Goal: Task Accomplishment & Management: Use online tool/utility

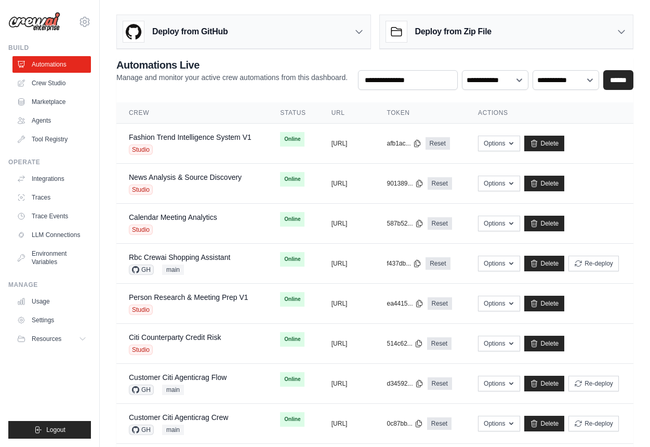
click at [237, 37] on div "Deploy from GitHub" at bounding box center [244, 32] width 254 height 34
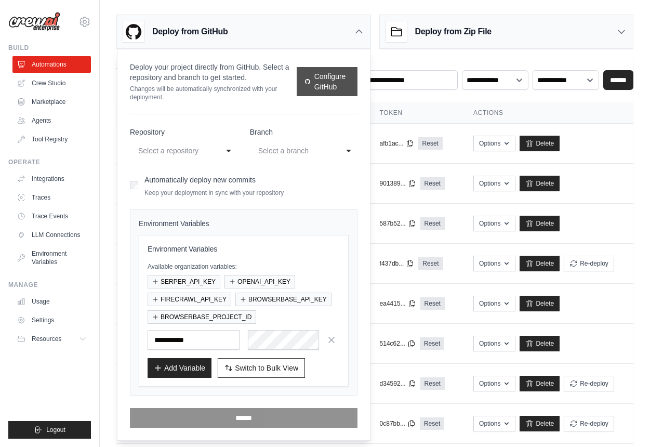
click at [320, 82] on link "Configure GitHub" at bounding box center [327, 81] width 61 height 29
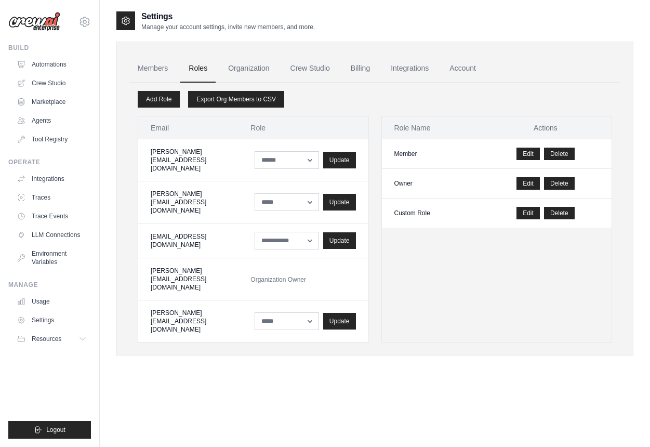
click at [37, 22] on img at bounding box center [34, 22] width 52 height 20
click at [38, 62] on link "Automations" at bounding box center [53, 64] width 78 height 17
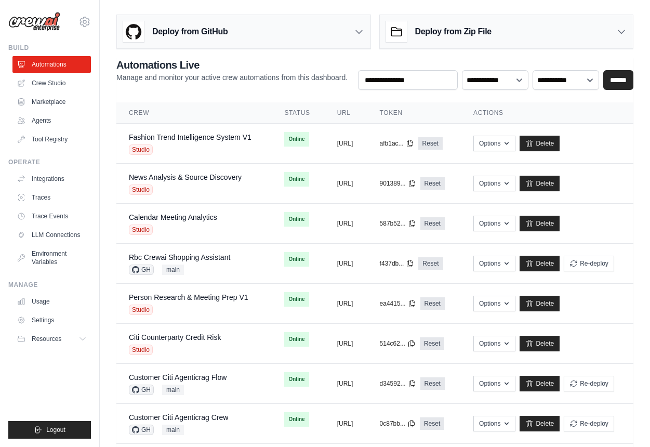
click at [237, 30] on div "Deploy from GitHub" at bounding box center [244, 32] width 254 height 34
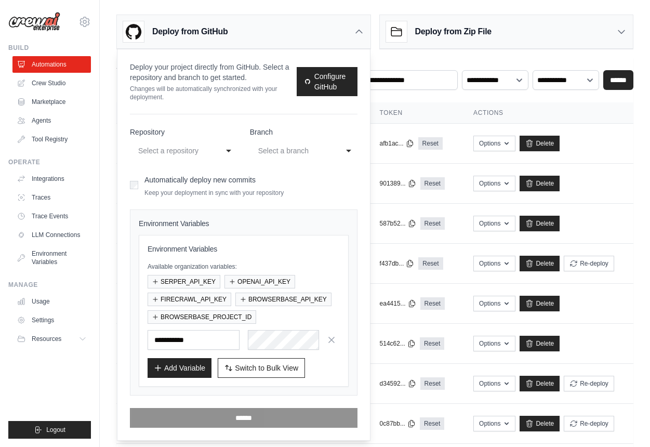
click at [192, 153] on div "Select a repository" at bounding box center [173, 151] width 70 height 12
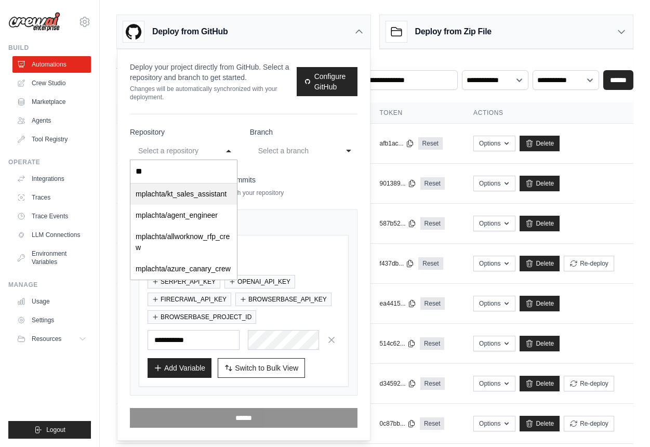
type input "***"
select select "**********"
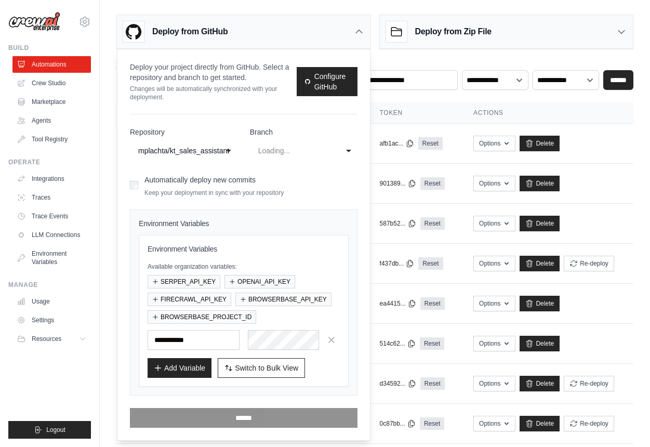
select select "****"
click at [283, 153] on div "main" at bounding box center [293, 151] width 70 height 12
click at [275, 152] on div "main" at bounding box center [293, 151] width 70 height 12
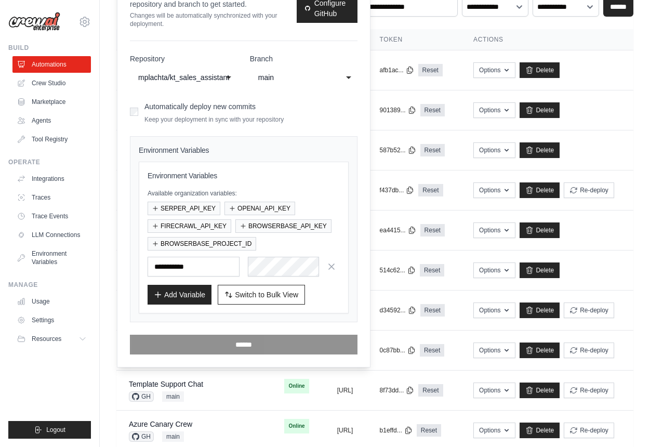
scroll to position [87, 0]
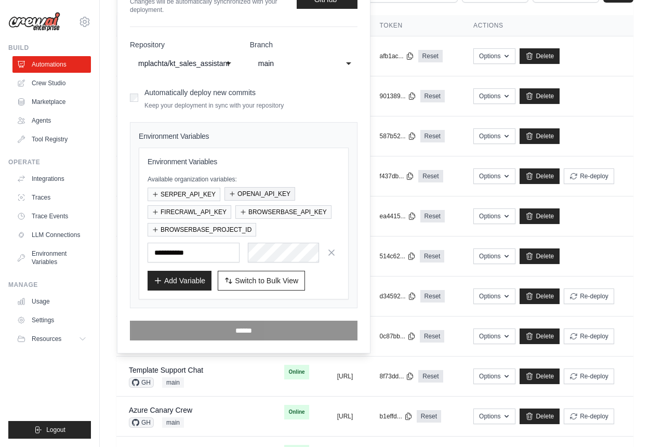
click at [250, 194] on button "OPENAI_API_KEY" at bounding box center [260, 194] width 71 height 14
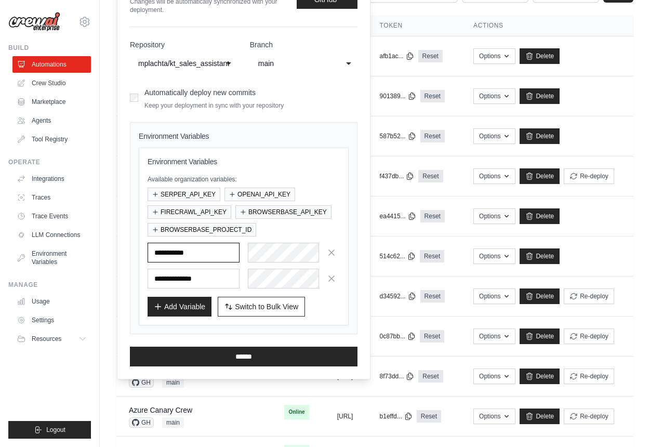
click at [216, 258] on input "text" at bounding box center [194, 253] width 92 height 20
paste input "*****"
type input "*****"
click at [179, 310] on button "Add Variable" at bounding box center [180, 306] width 64 height 20
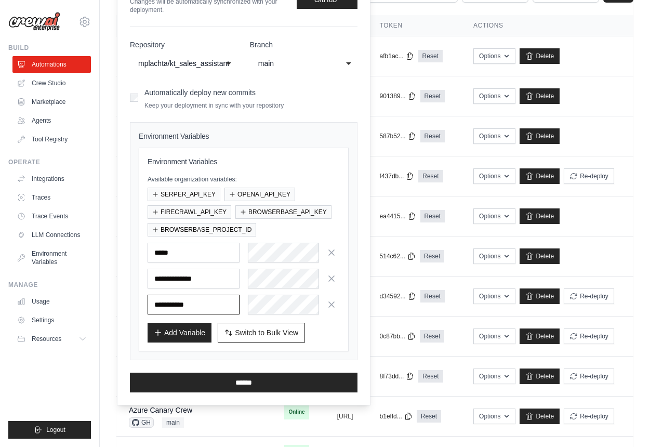
paste input "**********"
type input "**********"
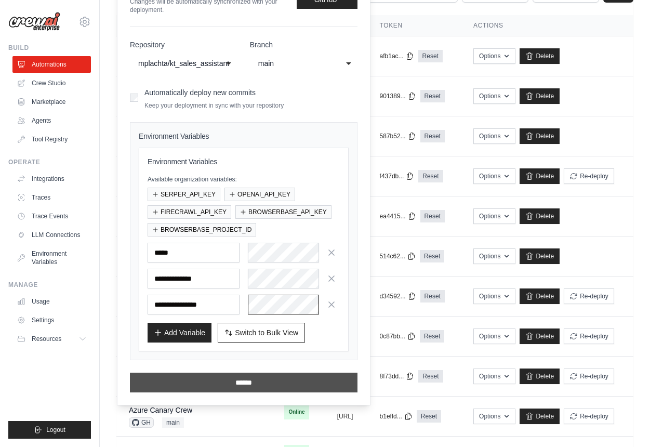
scroll to position [0, 117]
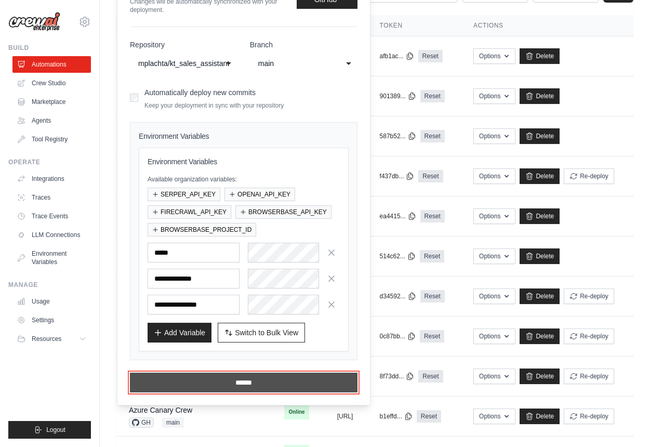
click at [260, 384] on input "******" at bounding box center [244, 383] width 228 height 20
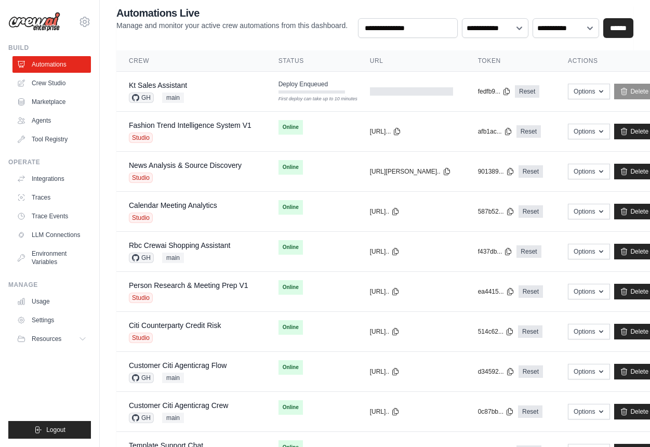
scroll to position [0, 0]
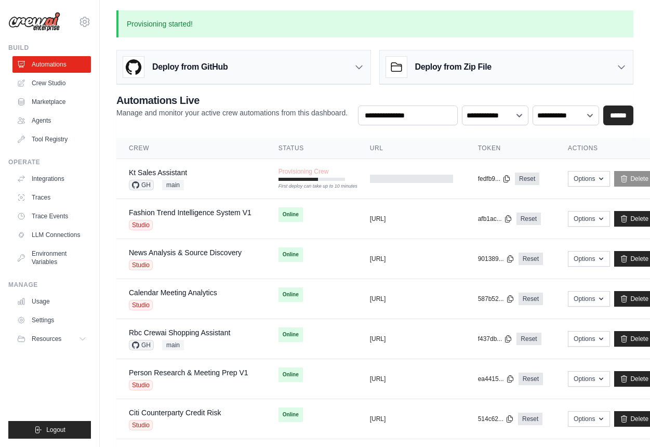
click at [61, 371] on ul "Build Automations Crew Studio Marketplace Agents" at bounding box center [49, 241] width 83 height 395
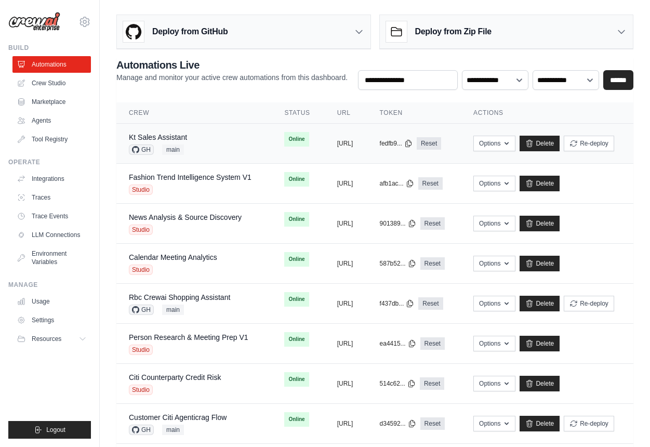
click at [229, 140] on div "Kt Sales Assistant GH main" at bounding box center [194, 143] width 130 height 23
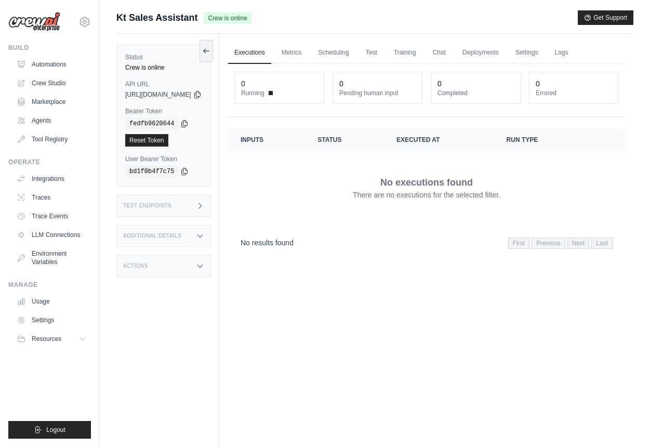
click at [211, 208] on div "Test Endpoints" at bounding box center [163, 206] width 95 height 22
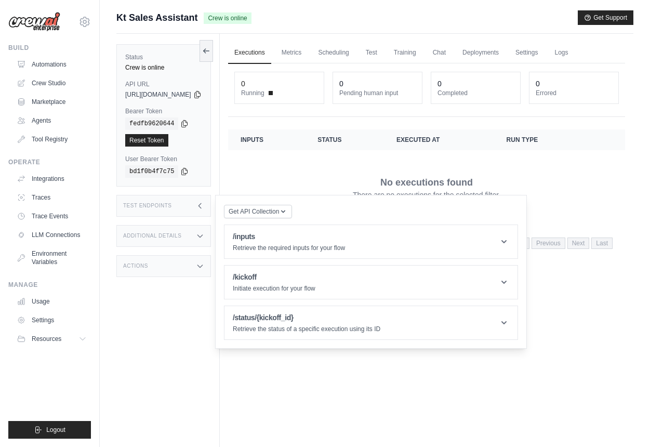
click at [211, 207] on div "Test Endpoints" at bounding box center [163, 206] width 95 height 22
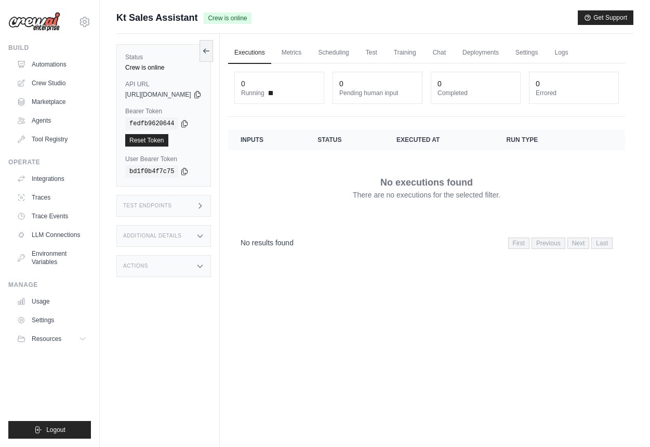
click at [211, 230] on div "Additional Details" at bounding box center [163, 236] width 95 height 22
click at [211, 234] on div "Additional Details" at bounding box center [163, 236] width 95 height 22
click at [211, 210] on div "Test Endpoints" at bounding box center [163, 206] width 95 height 22
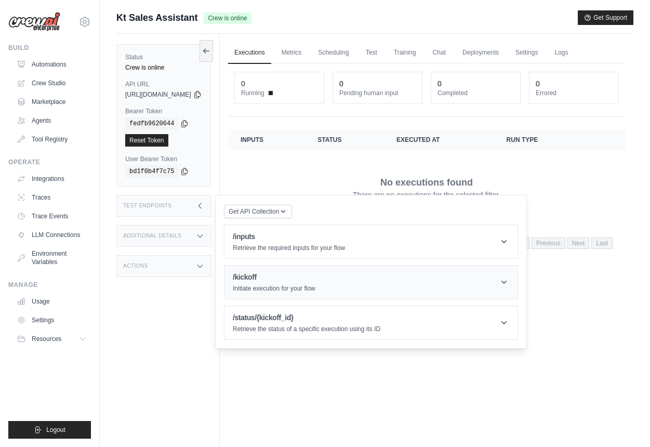
click at [289, 275] on h1 "/kickoff" at bounding box center [274, 277] width 83 height 10
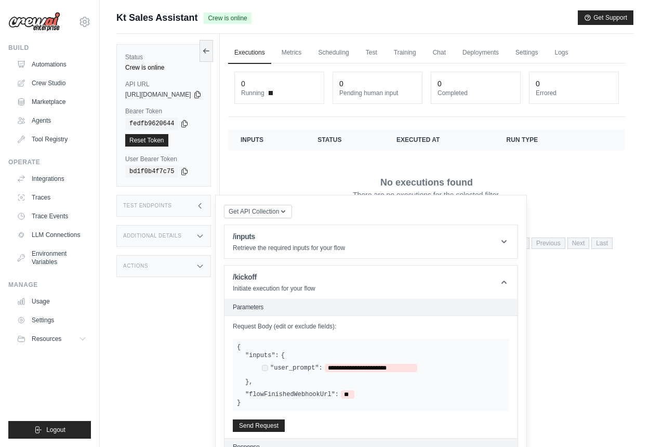
scroll to position [24, 0]
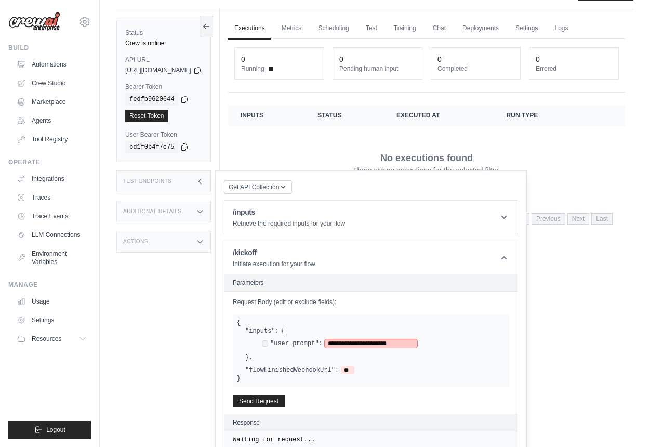
click at [356, 344] on span "**********" at bounding box center [371, 343] width 93 height 8
paste span
click at [0, 0] on div "**********" at bounding box center [0, 0] width 0 height 0
click at [285, 400] on button "Send Request" at bounding box center [259, 401] width 52 height 12
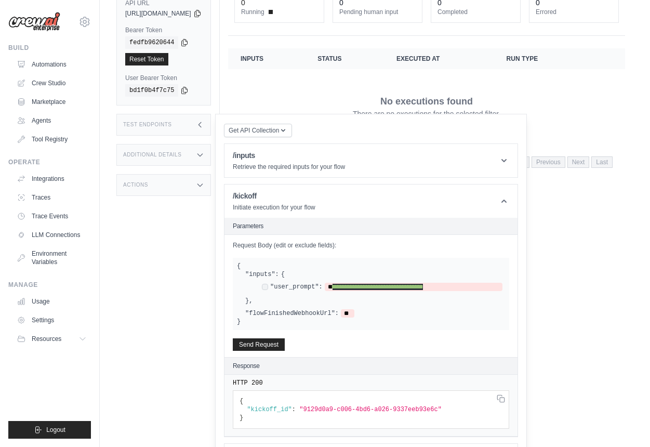
scroll to position [120, 0]
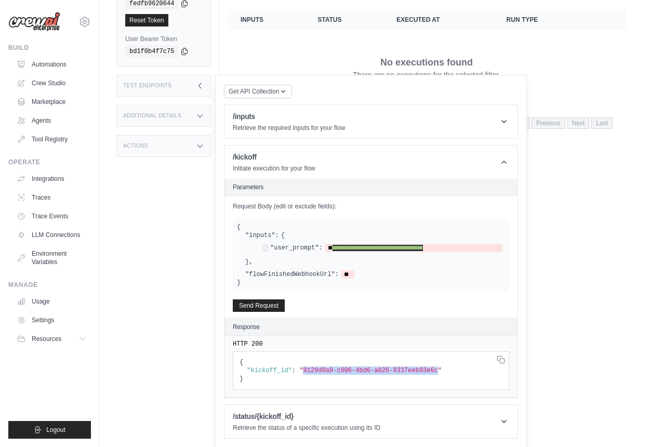
drag, startPoint x: 331, startPoint y: 371, endPoint x: 465, endPoint y: 370, distance: 134.1
click at [442, 370] on span ""9129d0a9-c006-4bd6-a026-9337eeb93e6c"" at bounding box center [370, 370] width 142 height 7
copy span "9129d0a9-c006-4bd6-a026-9337eeb93e6c"
click at [369, 407] on header "/status/{kickoff_id} Retrieve the status of a specific execution using its ID" at bounding box center [371, 421] width 293 height 33
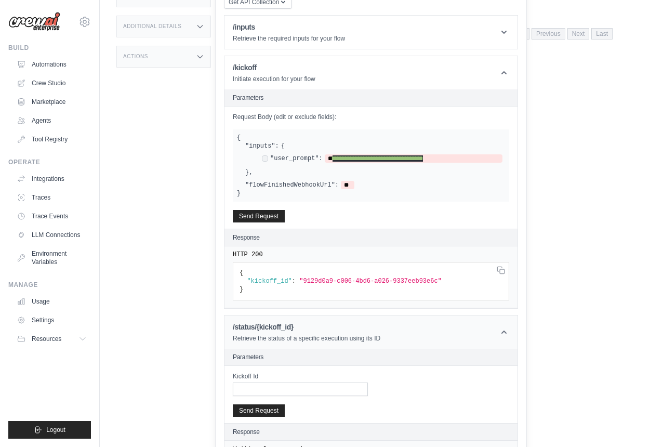
scroll to position [229, 0]
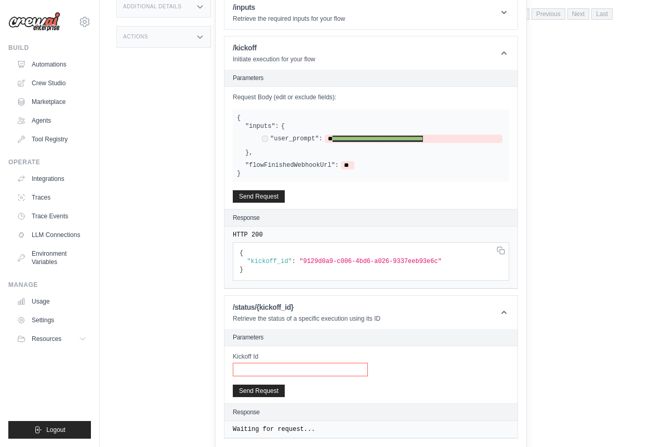
click at [319, 365] on input "Kickoff Id" at bounding box center [300, 370] width 135 height 14
paste input "**********"
type input "**********"
click at [285, 388] on button "Send Request" at bounding box center [259, 390] width 52 height 12
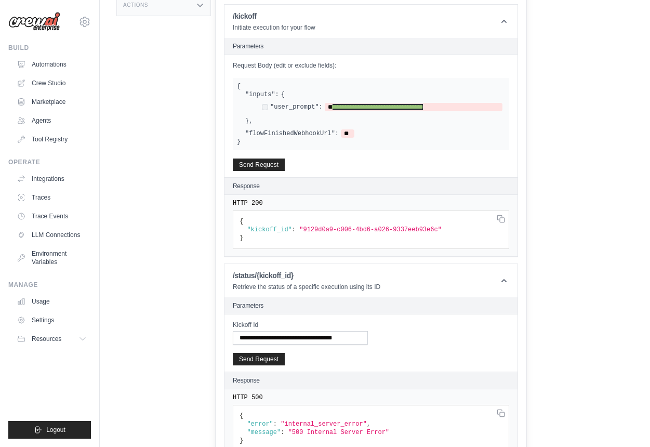
scroll to position [282, 0]
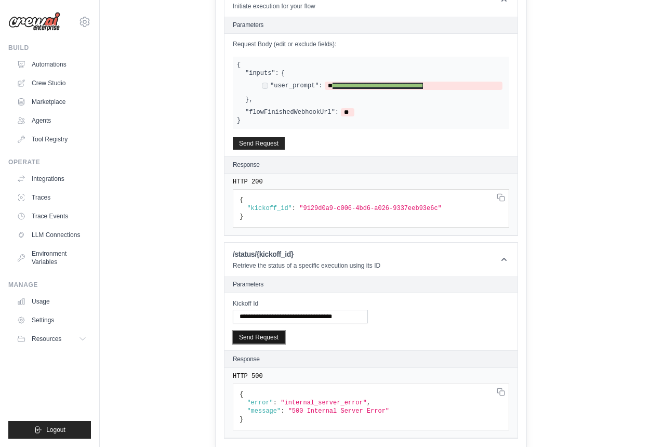
click at [285, 339] on button "Send Request" at bounding box center [259, 337] width 52 height 12
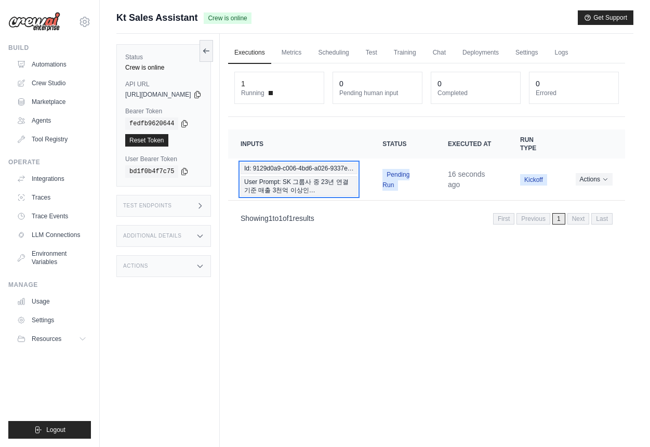
click at [322, 172] on span "Id: 9129d0a9-c006-4bd6-a026-9337e…" at bounding box center [299, 168] width 117 height 11
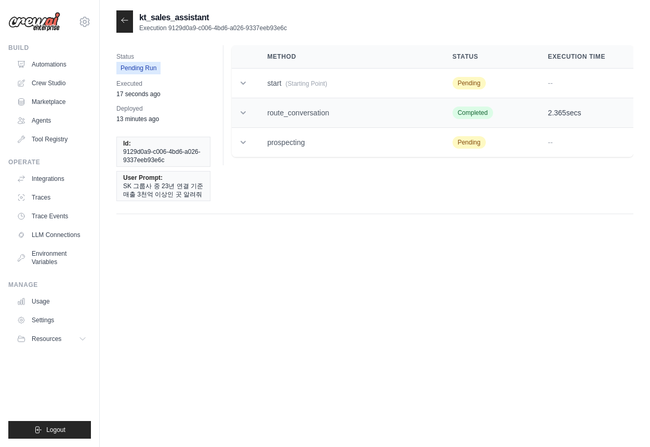
click at [253, 115] on td at bounding box center [243, 113] width 23 height 30
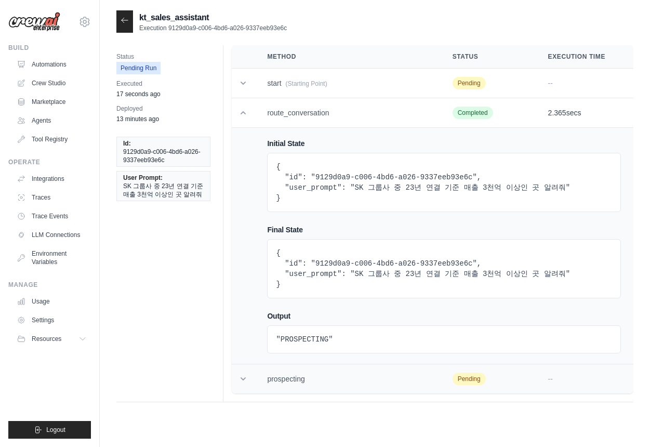
click at [245, 382] on icon at bounding box center [243, 379] width 10 height 10
click at [124, 20] on icon at bounding box center [125, 20] width 8 height 8
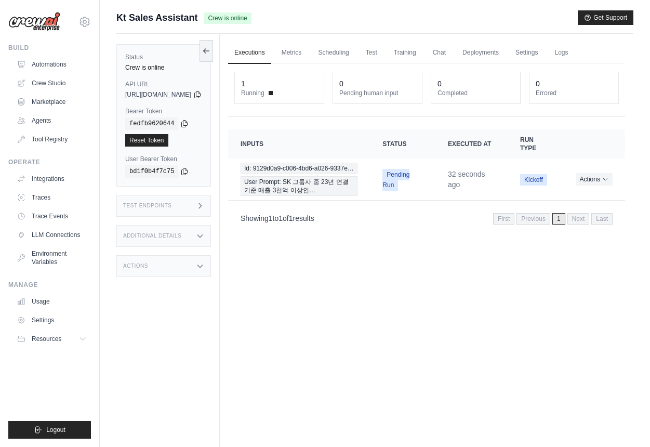
click at [211, 264] on div "Actions" at bounding box center [163, 266] width 95 height 22
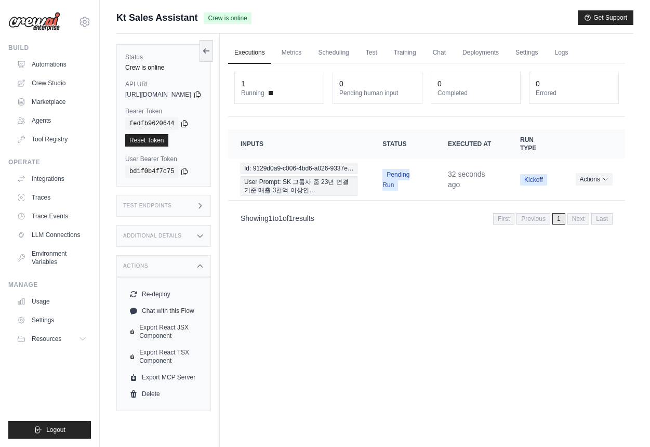
click at [211, 241] on div "Additional Details" at bounding box center [163, 236] width 95 height 22
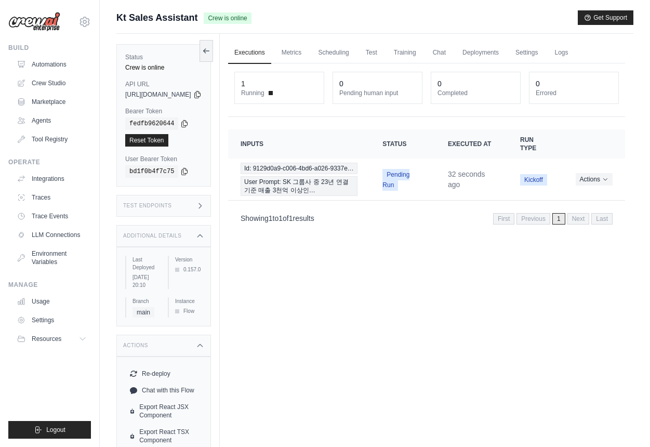
click at [211, 196] on div "Test Endpoints" at bounding box center [163, 206] width 95 height 22
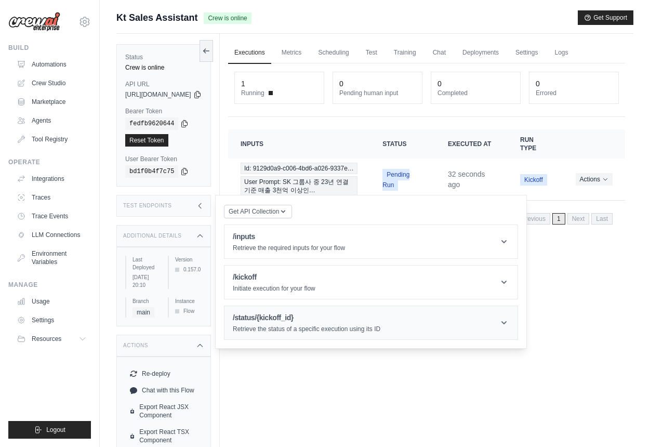
click at [330, 335] on header "/status/{kickoff_id} Retrieve the status of a specific execution using its ID" at bounding box center [371, 322] width 293 height 33
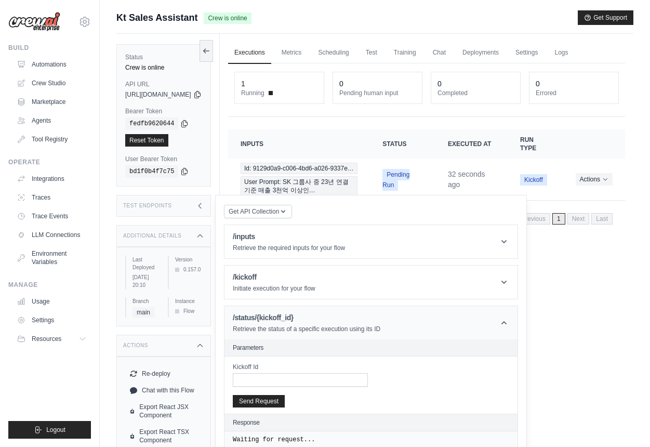
scroll to position [44, 0]
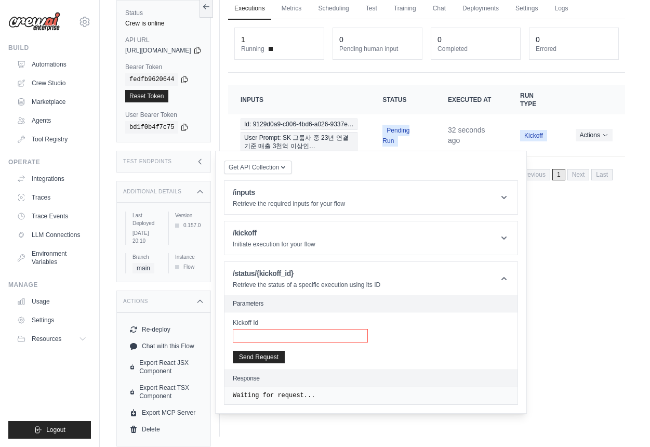
click at [326, 330] on input "Kickoff Id" at bounding box center [300, 336] width 135 height 14
paste input "**********"
type input "**********"
click at [285, 359] on button "Send Request" at bounding box center [259, 356] width 52 height 12
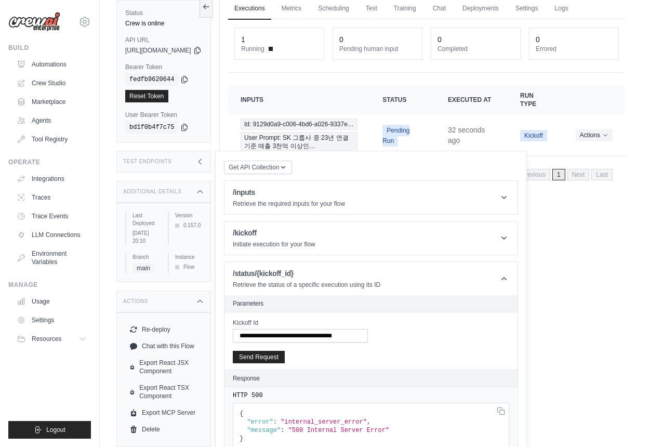
scroll to position [64, 0]
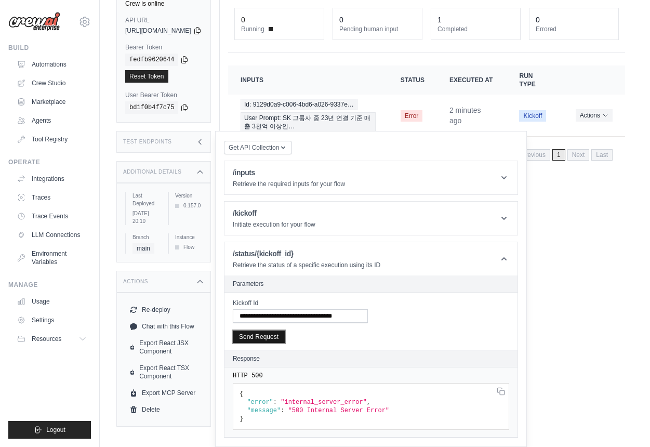
click at [271, 340] on button "Send Request" at bounding box center [259, 337] width 52 height 12
click at [340, 110] on span "Id: 9129d0a9-c006-4bd6-a026-9337e…" at bounding box center [299, 104] width 117 height 11
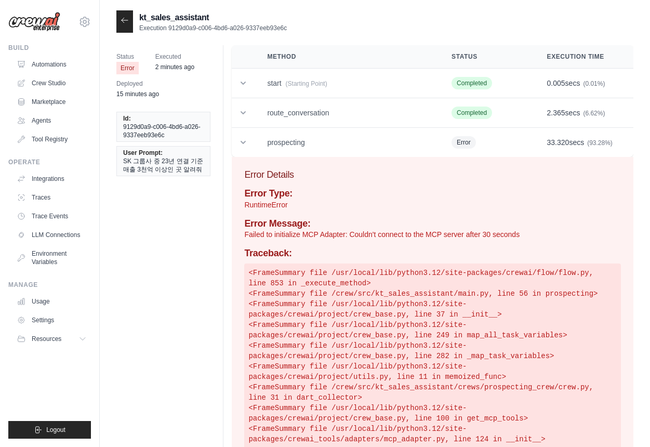
scroll to position [42, 0]
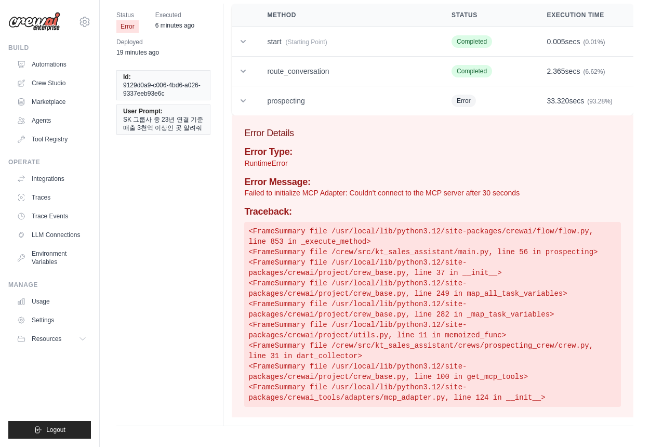
click at [169, 208] on div "Status Error Executed 6 minutes ago Deployed 19 minutes ago Id: 9129d0a9-c006-4…" at bounding box center [374, 215] width 517 height 423
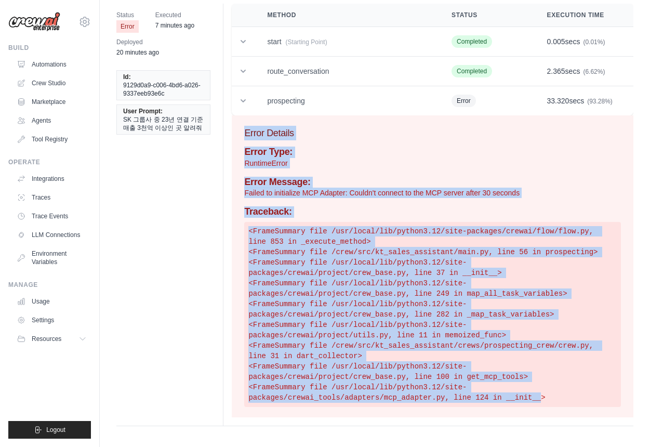
drag, startPoint x: 246, startPoint y: 130, endPoint x: 542, endPoint y: 398, distance: 399.0
click at [542, 398] on div "Error Details Error Type: RuntimeError Error Message: Failed to initialize MCP …" at bounding box center [433, 266] width 402 height 302
click at [252, 134] on h3 "Error Details" at bounding box center [432, 133] width 377 height 15
drag, startPoint x: 246, startPoint y: 132, endPoint x: 555, endPoint y: 395, distance: 405.6
click at [555, 395] on div "Error Details Error Type: RuntimeError Error Message: Failed to initialize MCP …" at bounding box center [433, 266] width 402 height 302
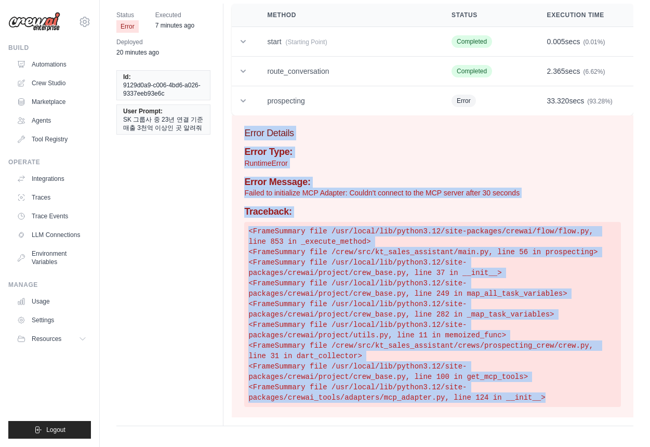
copy div "Error Details Error Type: RuntimeError Error Message: Failed to initialize MCP …"
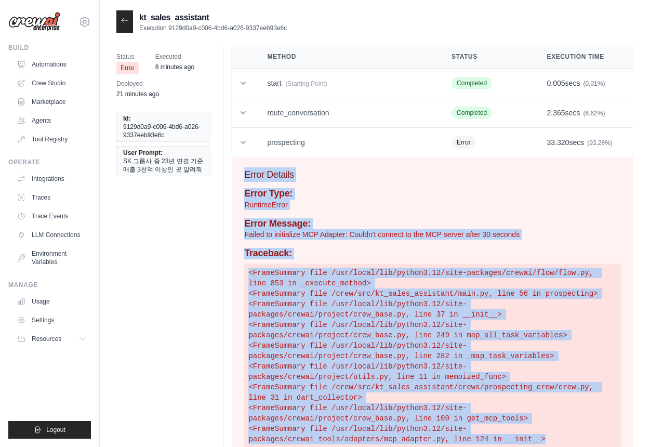
click at [123, 19] on icon at bounding box center [125, 20] width 6 height 5
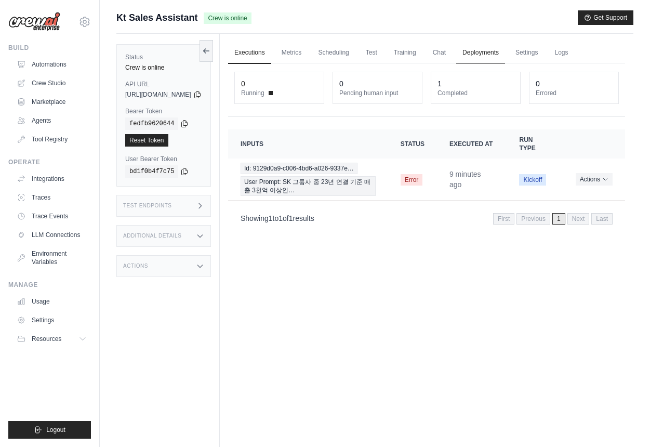
click at [505, 46] on link "Deployments" at bounding box center [480, 53] width 49 height 22
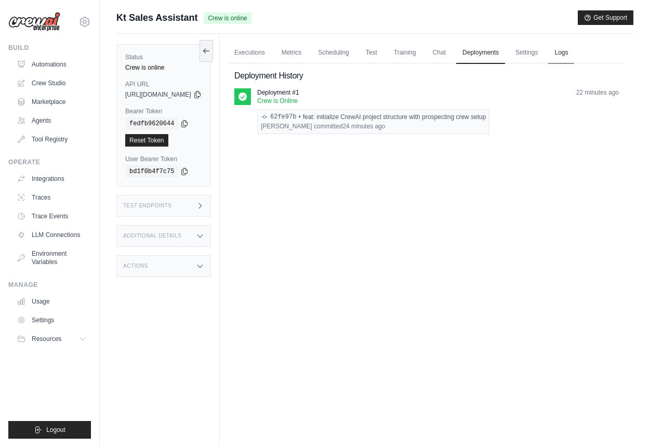
click at [574, 56] on link "Logs" at bounding box center [561, 53] width 26 height 22
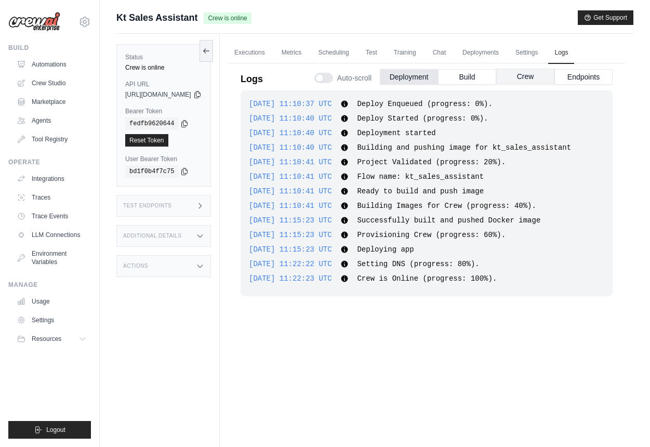
click at [513, 75] on button "Crew" at bounding box center [525, 77] width 58 height 16
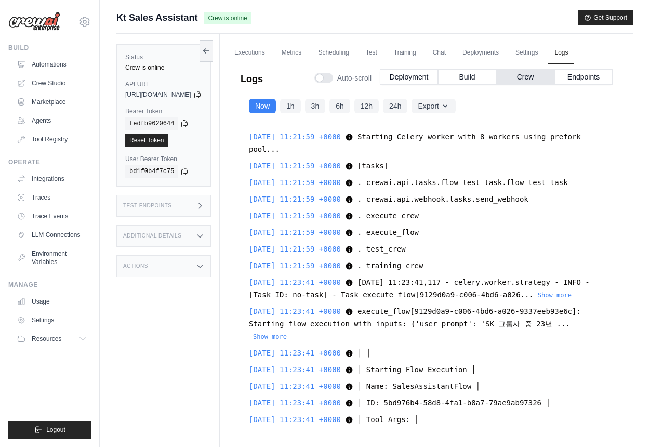
scroll to position [5537, 0]
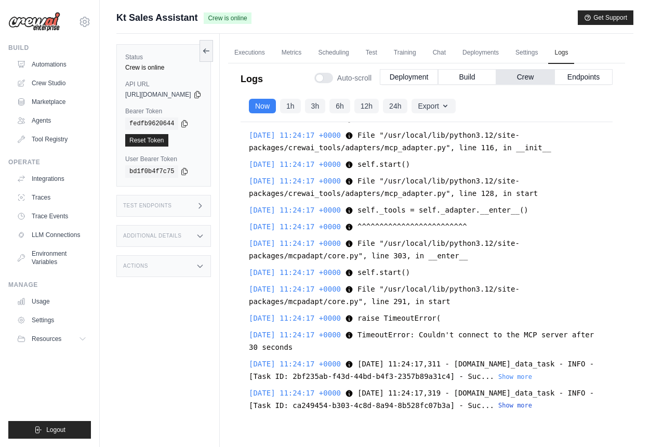
click at [499, 405] on button "Show more" at bounding box center [516, 405] width 34 height 8
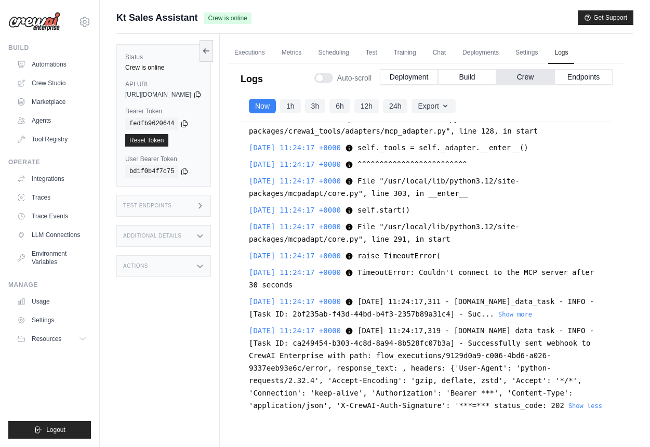
scroll to position [5612, 0]
click at [499, 310] on button "Show more" at bounding box center [516, 314] width 34 height 8
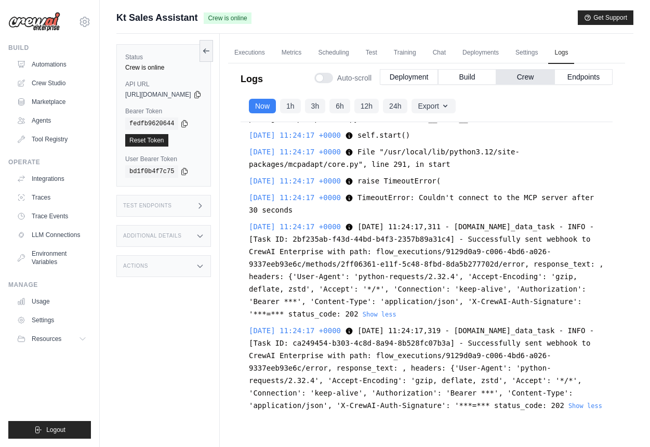
scroll to position [5492, 0]
click at [433, 216] on div "[DATE] 11:24:17 +0000 TimeoutError: Couldn't connect to the MCP server after 30…" at bounding box center [427, 203] width 356 height 25
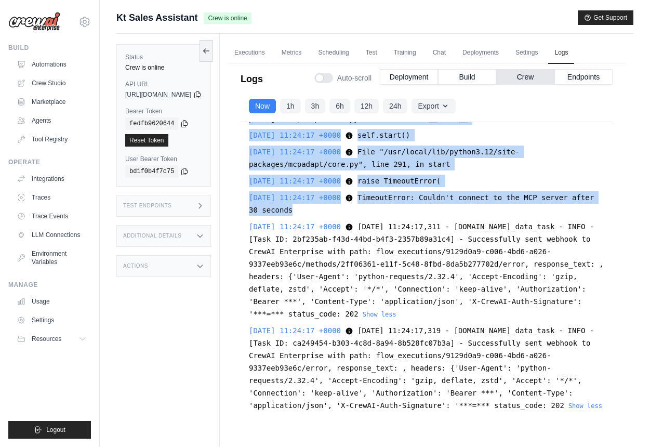
scroll to position [5515, 0]
drag, startPoint x: 402, startPoint y: 152, endPoint x: 506, endPoint y: 380, distance: 251.0
click at [506, 380] on div "[DATE] 11:21:59 +0000 Starting Celery worker with 8 workers using prefork pool.…" at bounding box center [427, 273] width 372 height 303
copy div "[DATE] 11:24:17,305 - celery.app.trace - ERROR - [Task ID: 9129d0a9-c006-4bd6-a…"
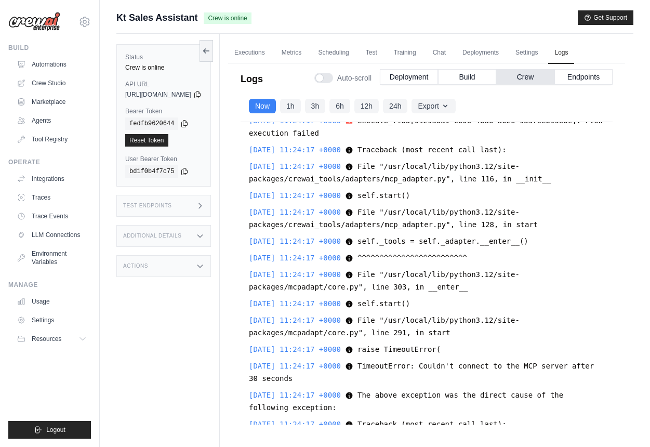
scroll to position [3456, 0]
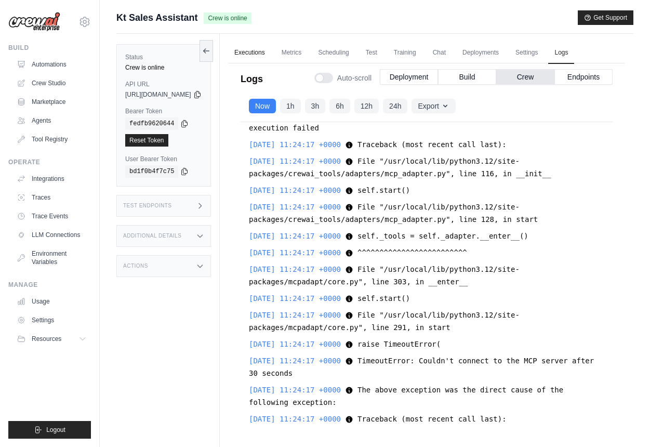
click at [271, 54] on link "Executions" at bounding box center [249, 53] width 43 height 22
